Goal: Task Accomplishment & Management: Use online tool/utility

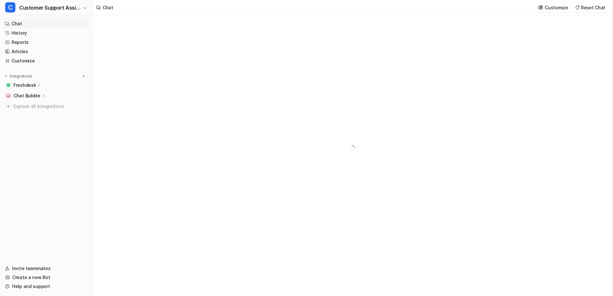
type textarea "**********"
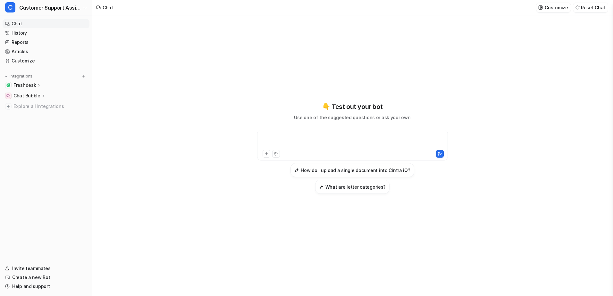
click at [305, 148] on div at bounding box center [353, 141] width 188 height 15
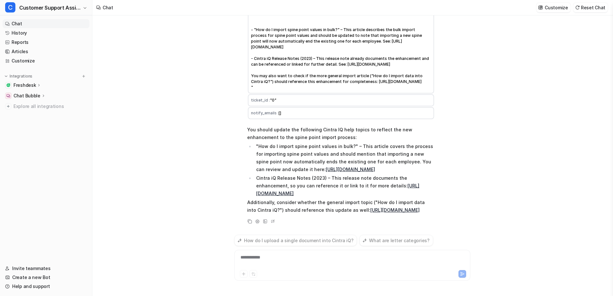
scroll to position [163, 0]
drag, startPoint x: 341, startPoint y: 138, endPoint x: 187, endPoint y: 129, distance: 154.3
click at [187, 129] on div "I want to update the iQ help so that the user knows the following: Cintra IQ do…" at bounding box center [352, 155] width 520 height 281
drag, startPoint x: 187, startPoint y: 129, endPoint x: 177, endPoint y: 129, distance: 9.6
click at [177, 129] on div "I want to update the iQ help so that the user knows the following: Cintra IQ do…" at bounding box center [352, 155] width 520 height 281
